Goal: Information Seeking & Learning: Learn about a topic

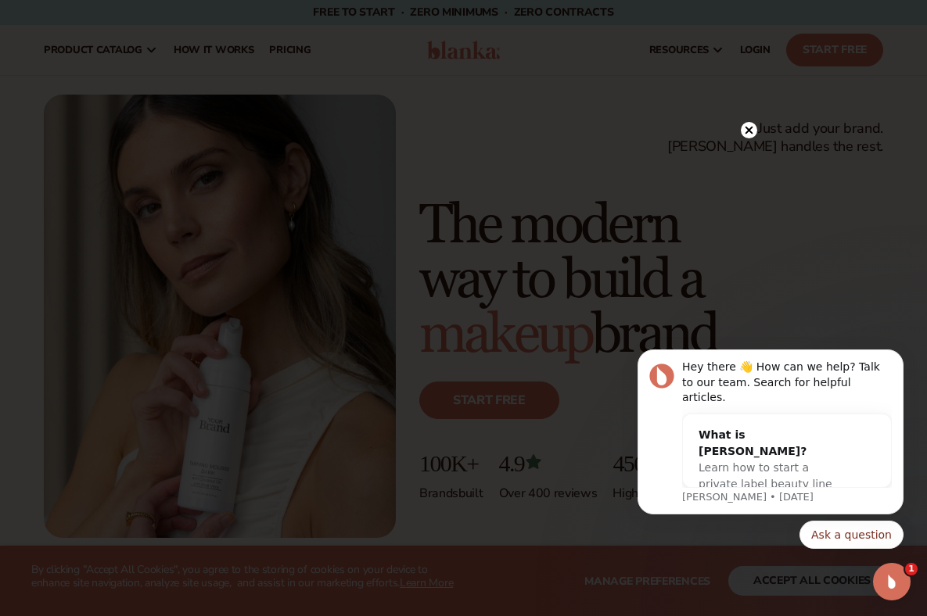
click at [744, 131] on circle at bounding box center [749, 130] width 16 height 16
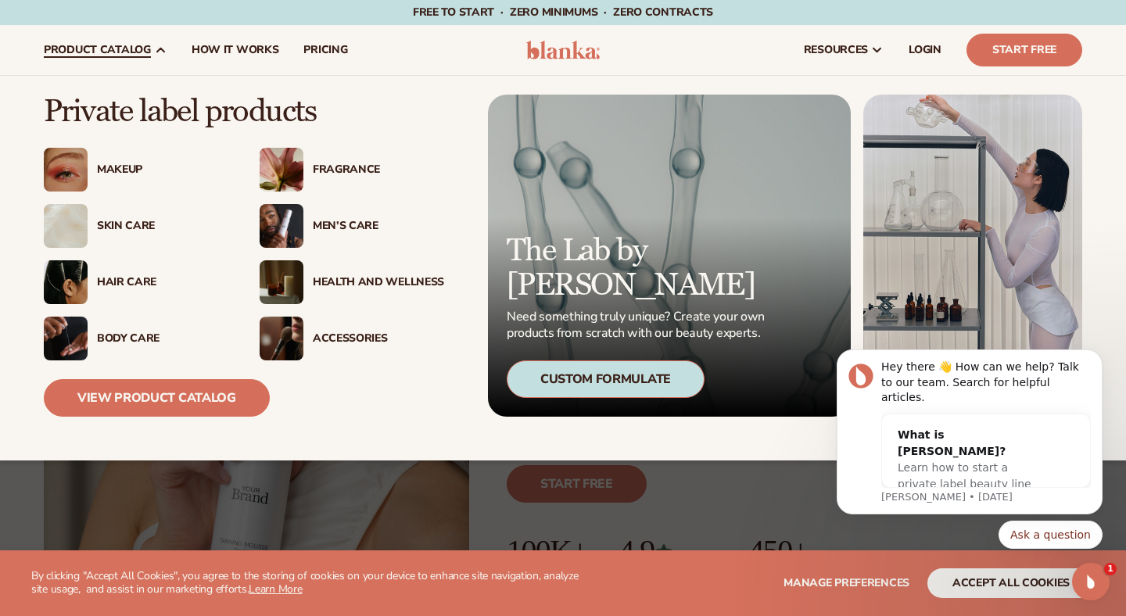
click at [344, 278] on div "Health And Wellness" at bounding box center [378, 282] width 131 height 13
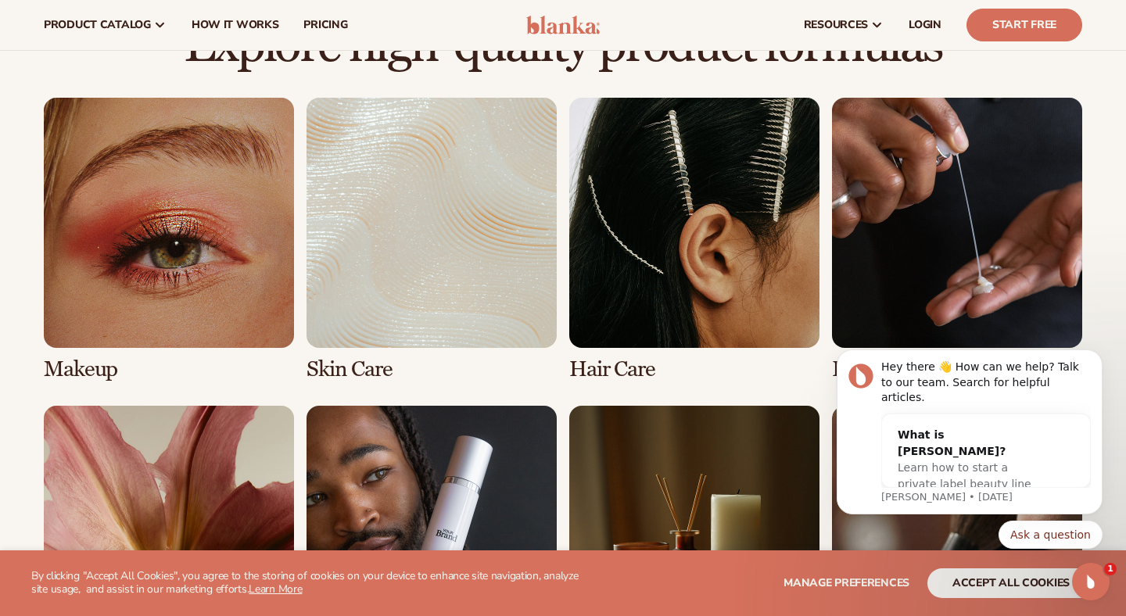
scroll to position [1080, 0]
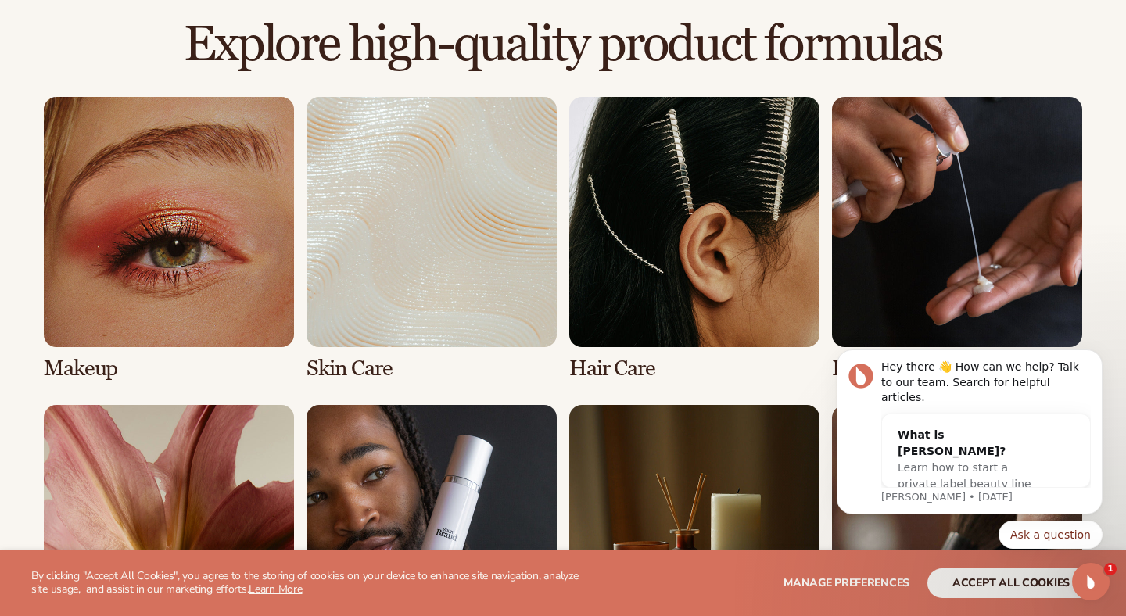
click at [498, 166] on link "2 / 8" at bounding box center [432, 239] width 250 height 284
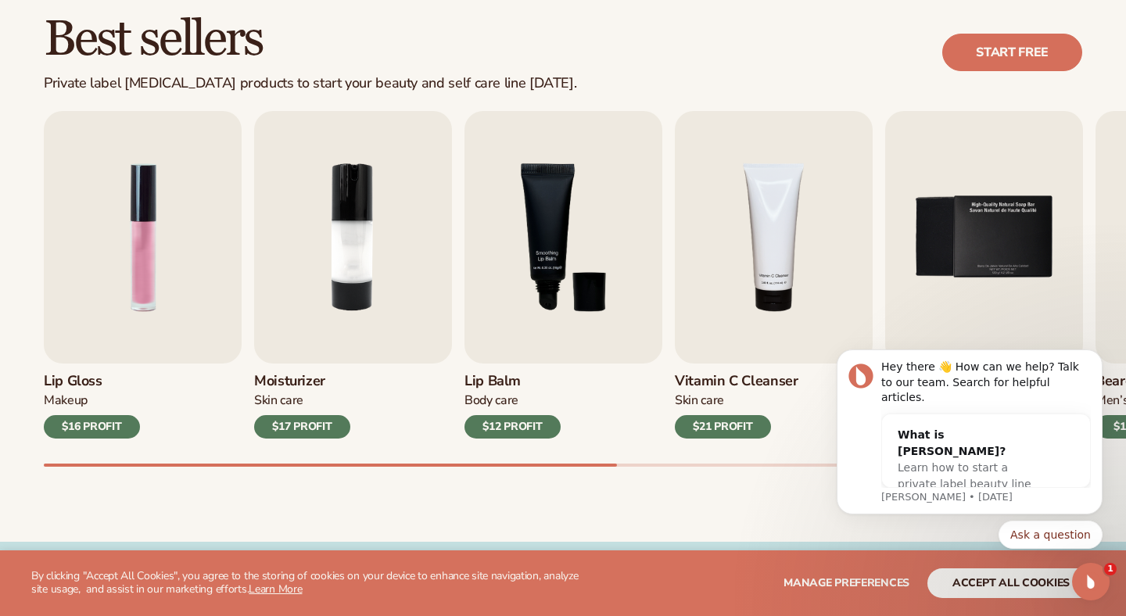
scroll to position [468, 0]
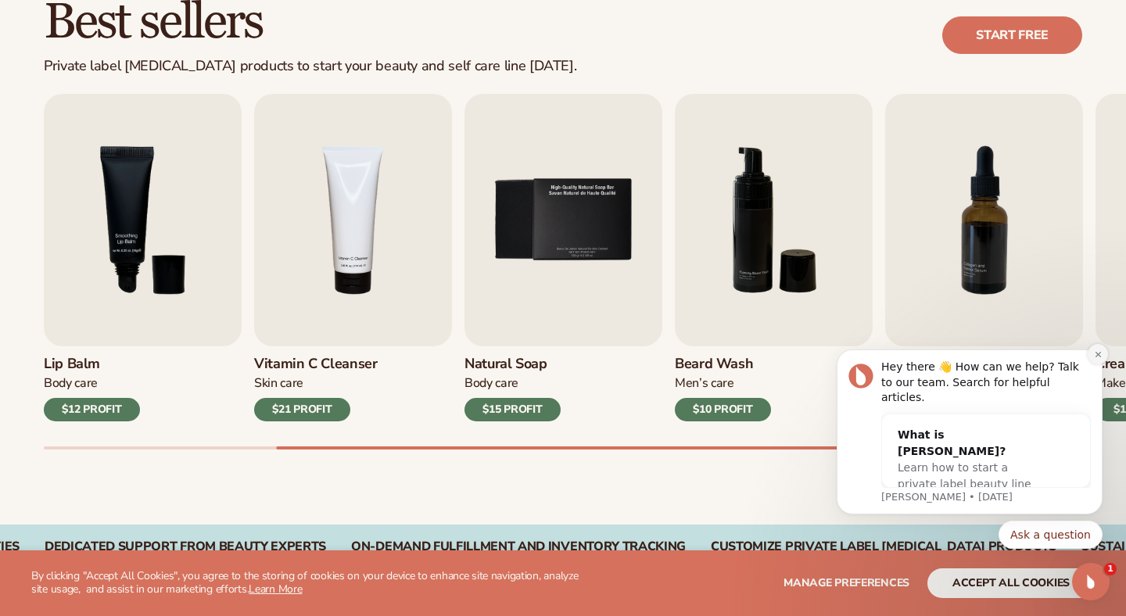
click at [1100, 357] on icon "Dismiss notification" at bounding box center [1097, 353] width 5 height 5
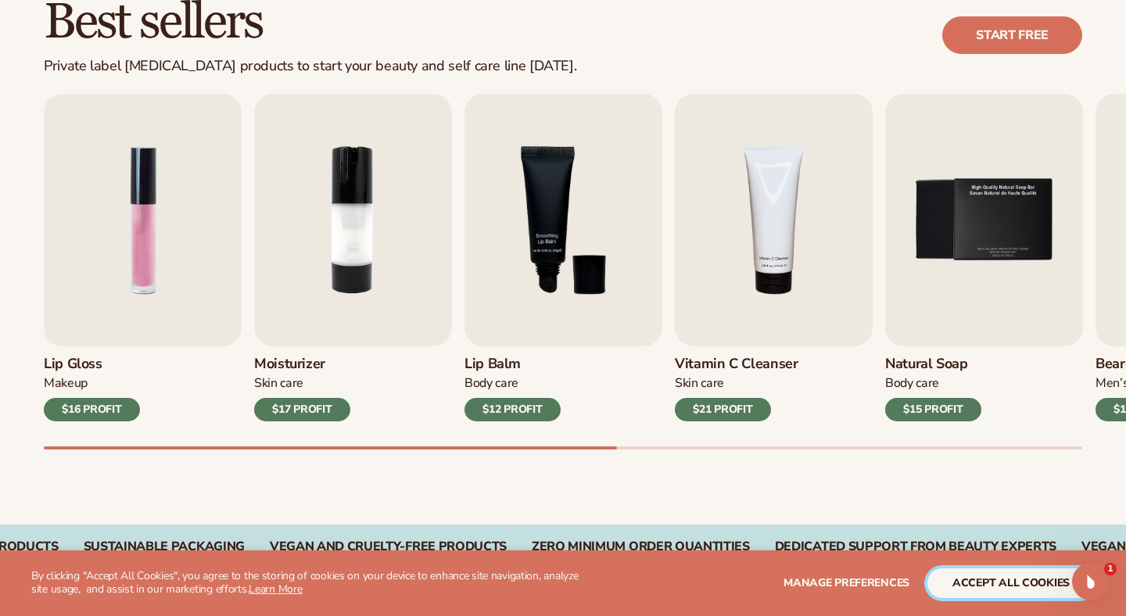
click at [1008, 586] on button "accept all cookies" at bounding box center [1011, 584] width 167 height 30
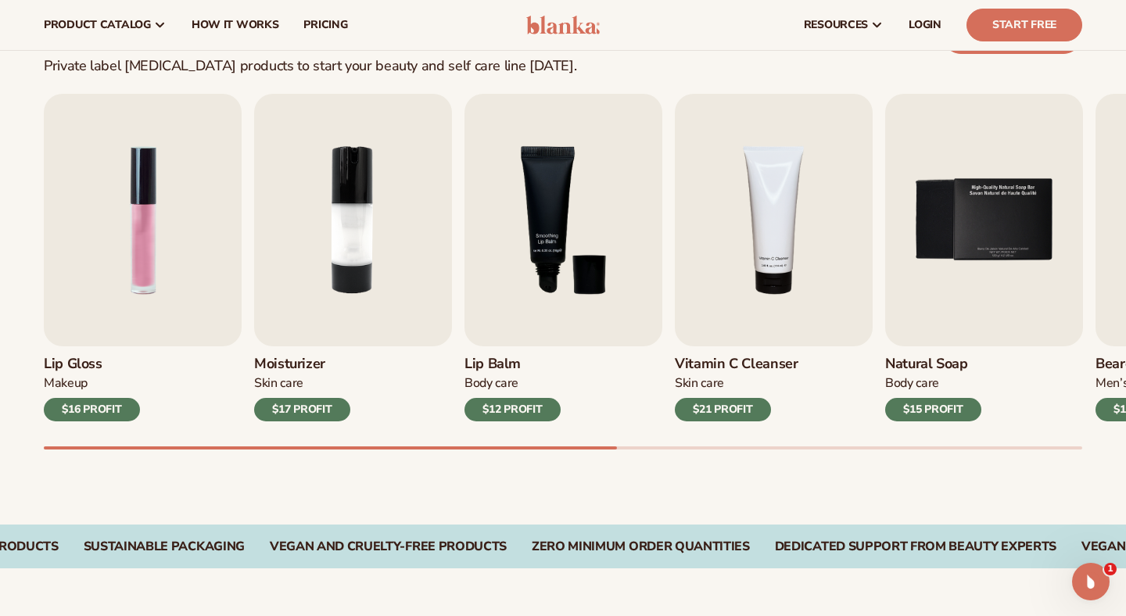
scroll to position [0, 0]
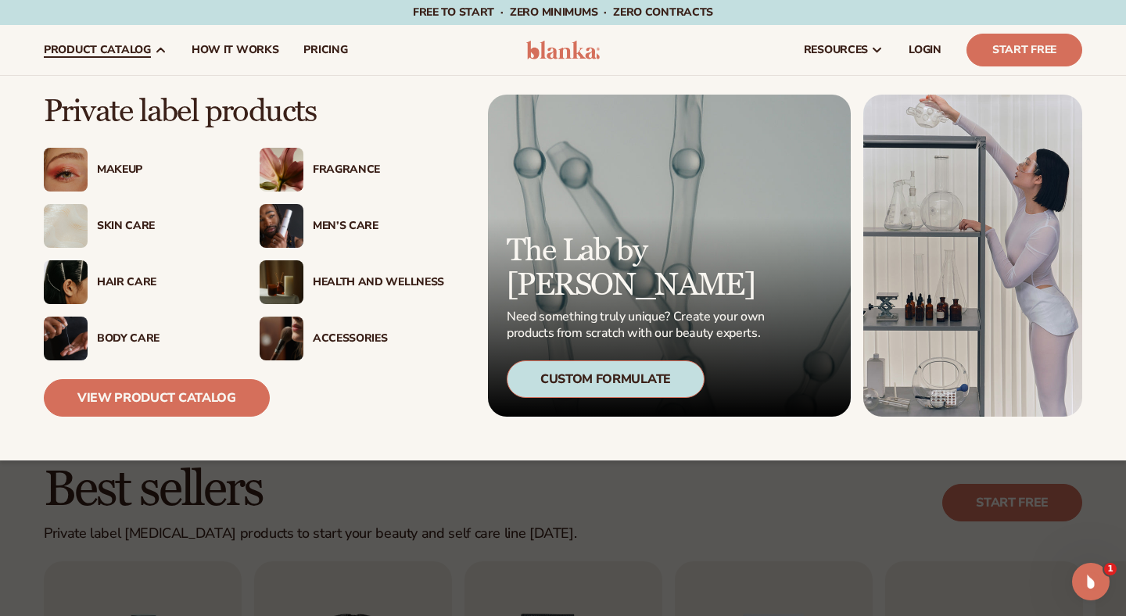
click at [113, 339] on div "Body Care" at bounding box center [162, 338] width 131 height 13
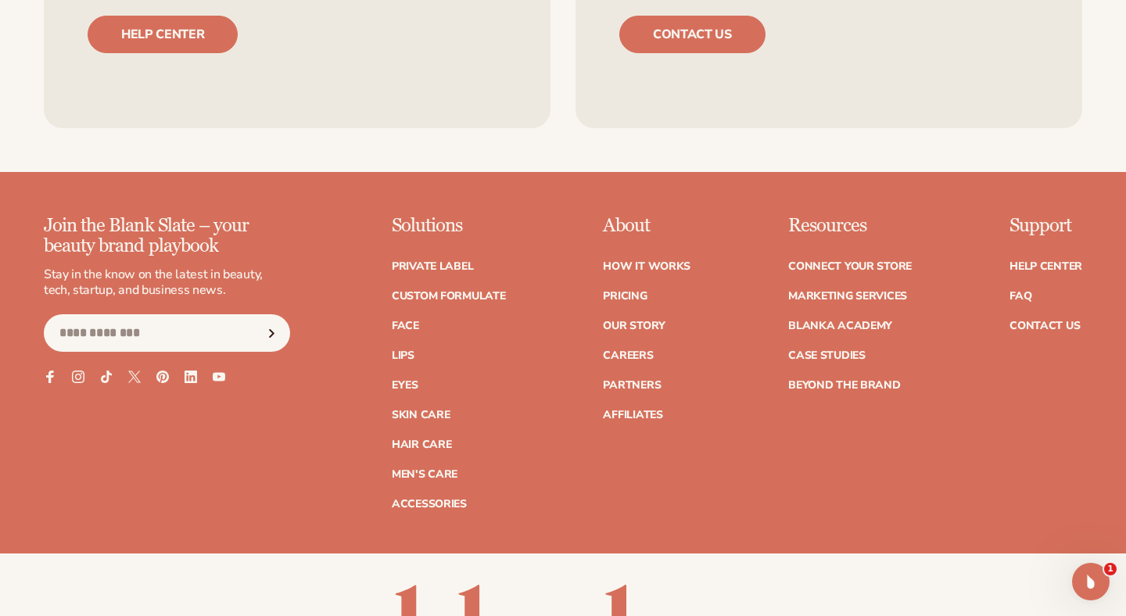
scroll to position [2640, 0]
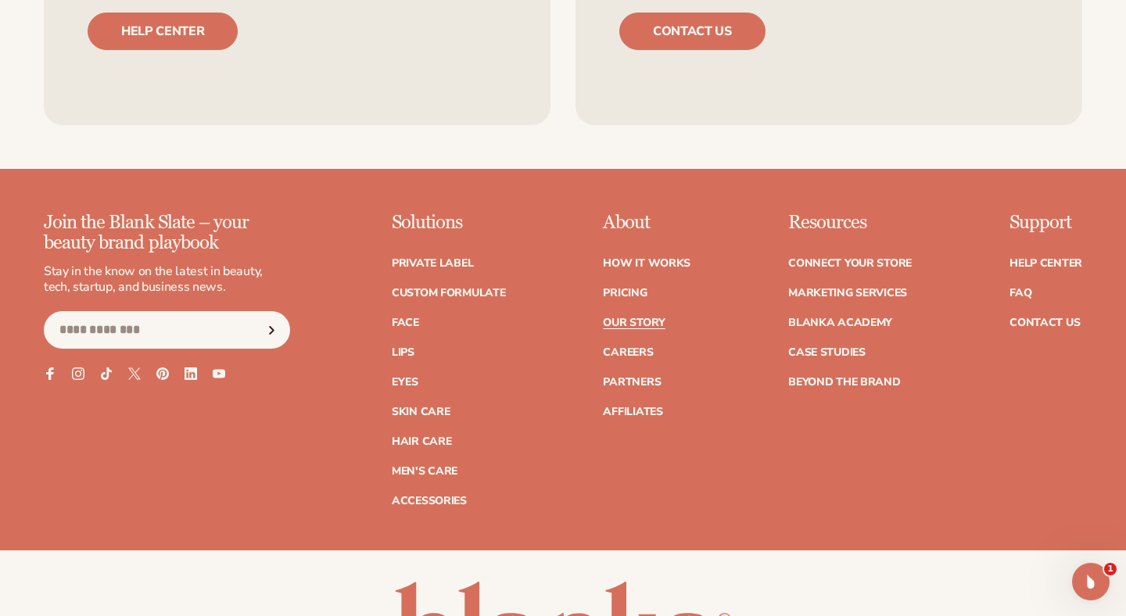
click at [633, 320] on link "Our Story" at bounding box center [634, 323] width 62 height 11
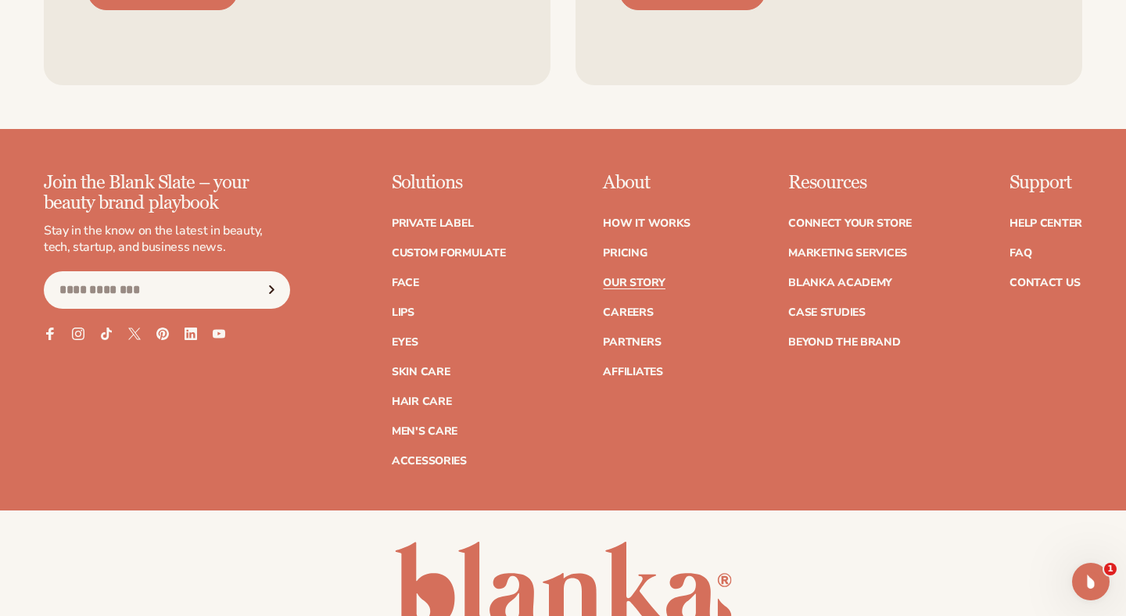
scroll to position [4436, 0]
click at [835, 307] on link "Case Studies" at bounding box center [826, 312] width 77 height 11
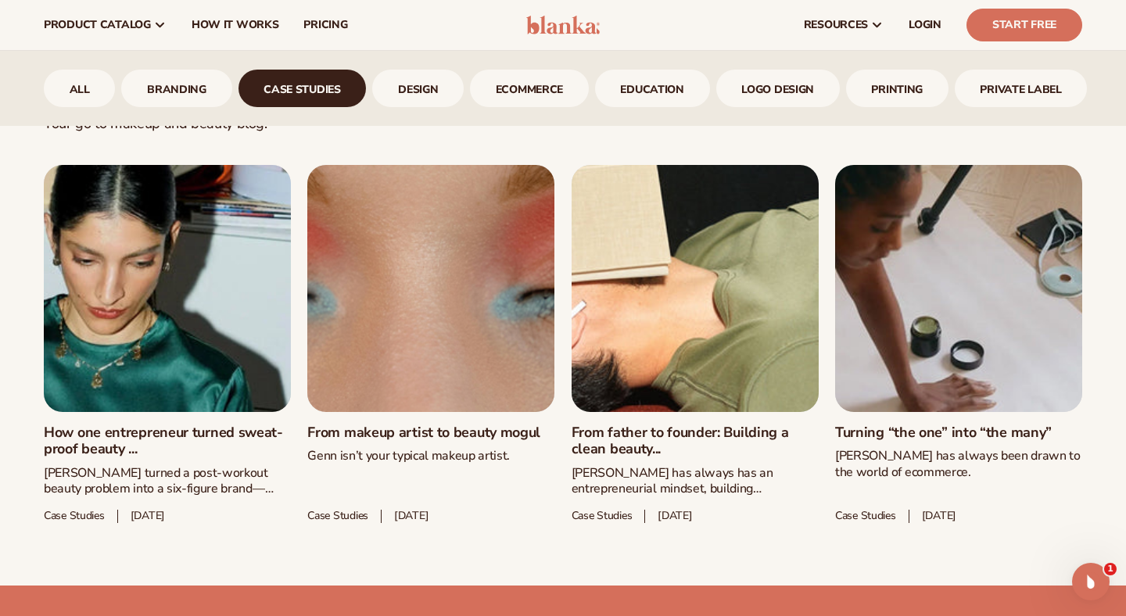
scroll to position [698, 0]
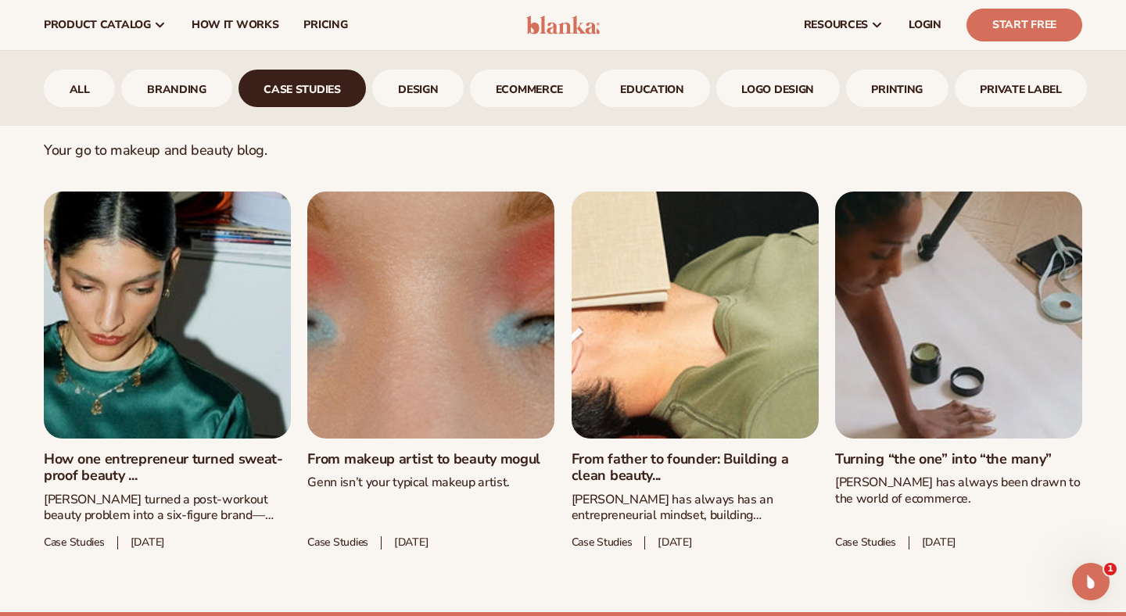
click at [717, 451] on link "From father to founder: Building a clean beauty..." at bounding box center [695, 468] width 247 height 34
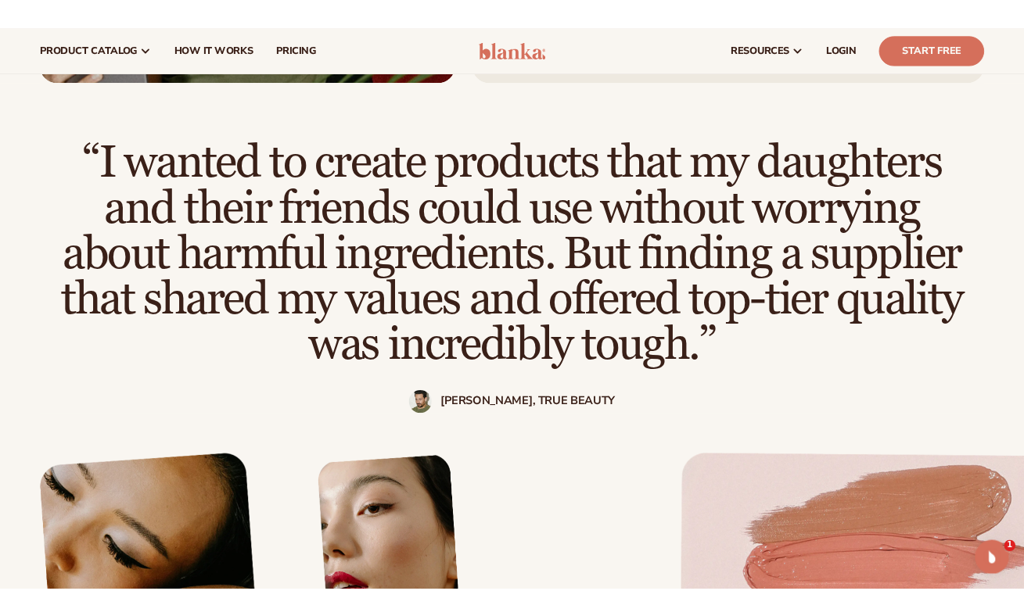
scroll to position [1041, 0]
